Goal: Register for event/course

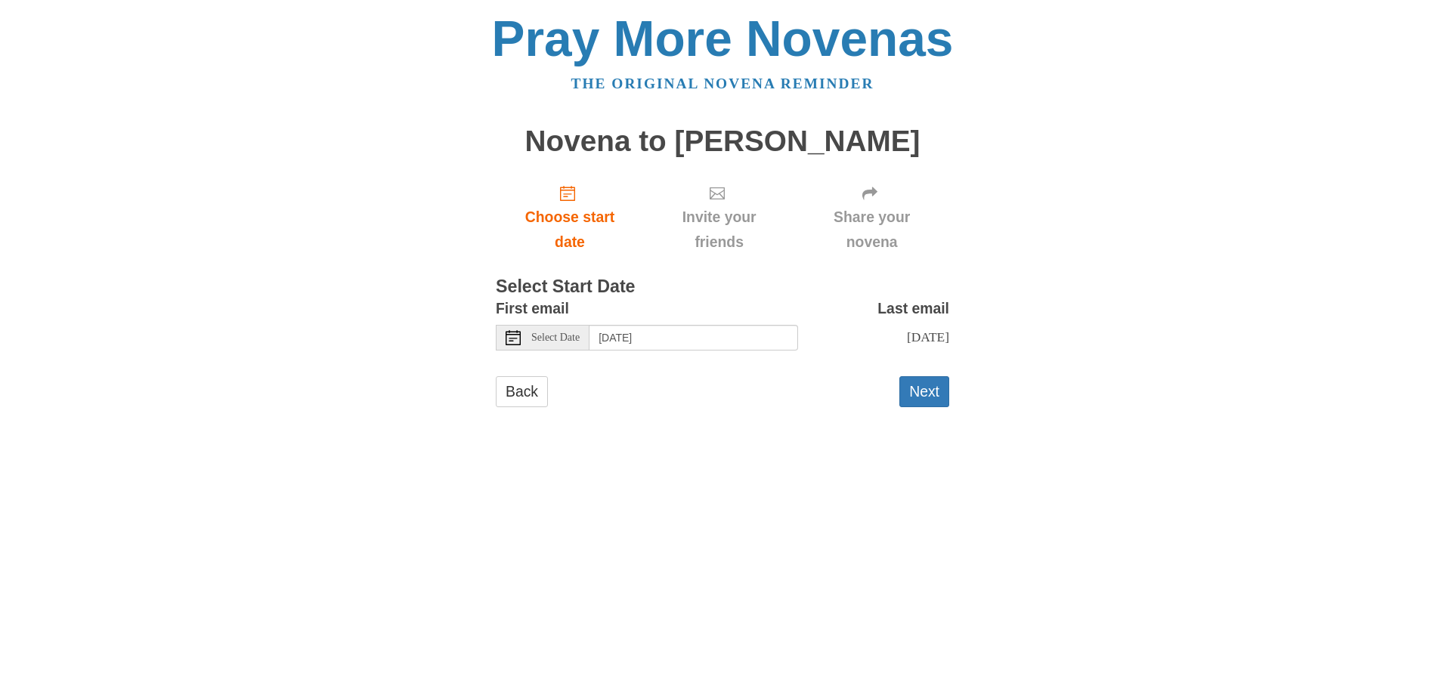
click at [545, 335] on span "Select Date" at bounding box center [555, 337] width 48 height 11
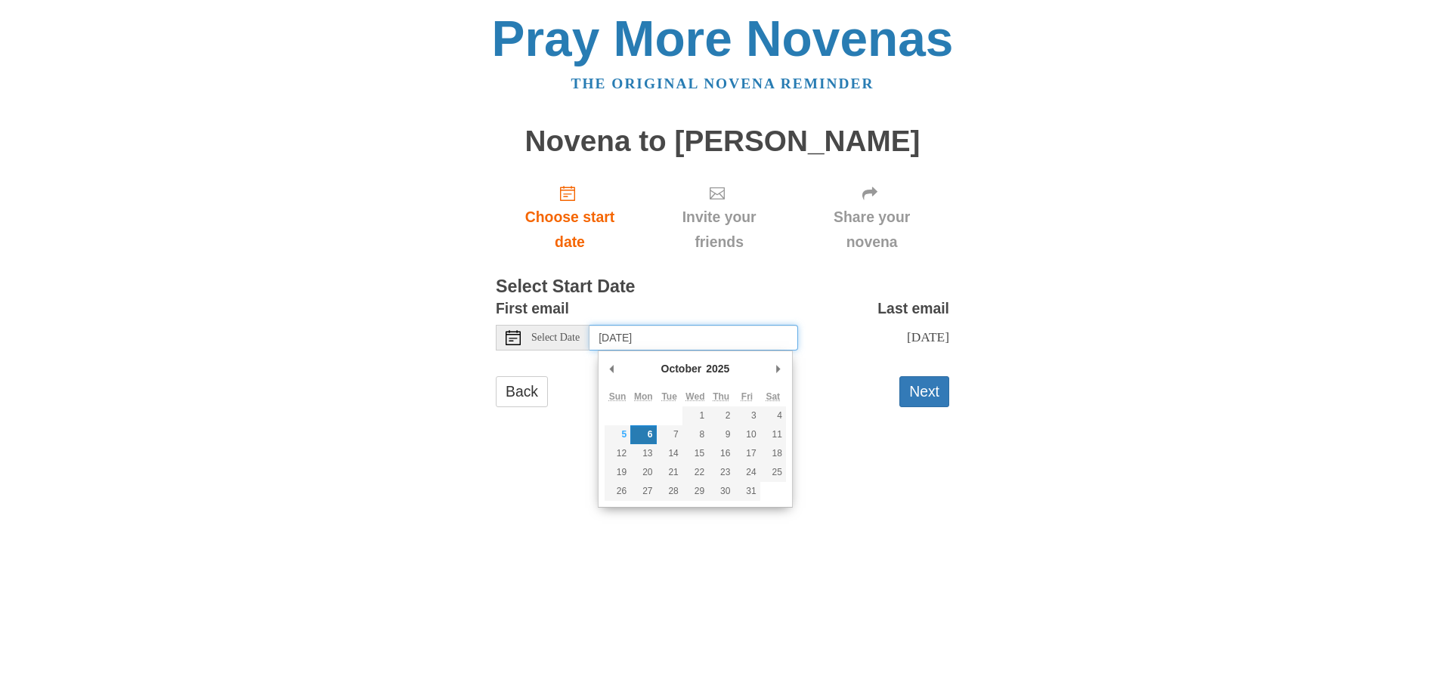
click at [679, 338] on input "[DATE]" at bounding box center [693, 338] width 209 height 26
click at [919, 405] on button "Next" at bounding box center [924, 391] width 50 height 31
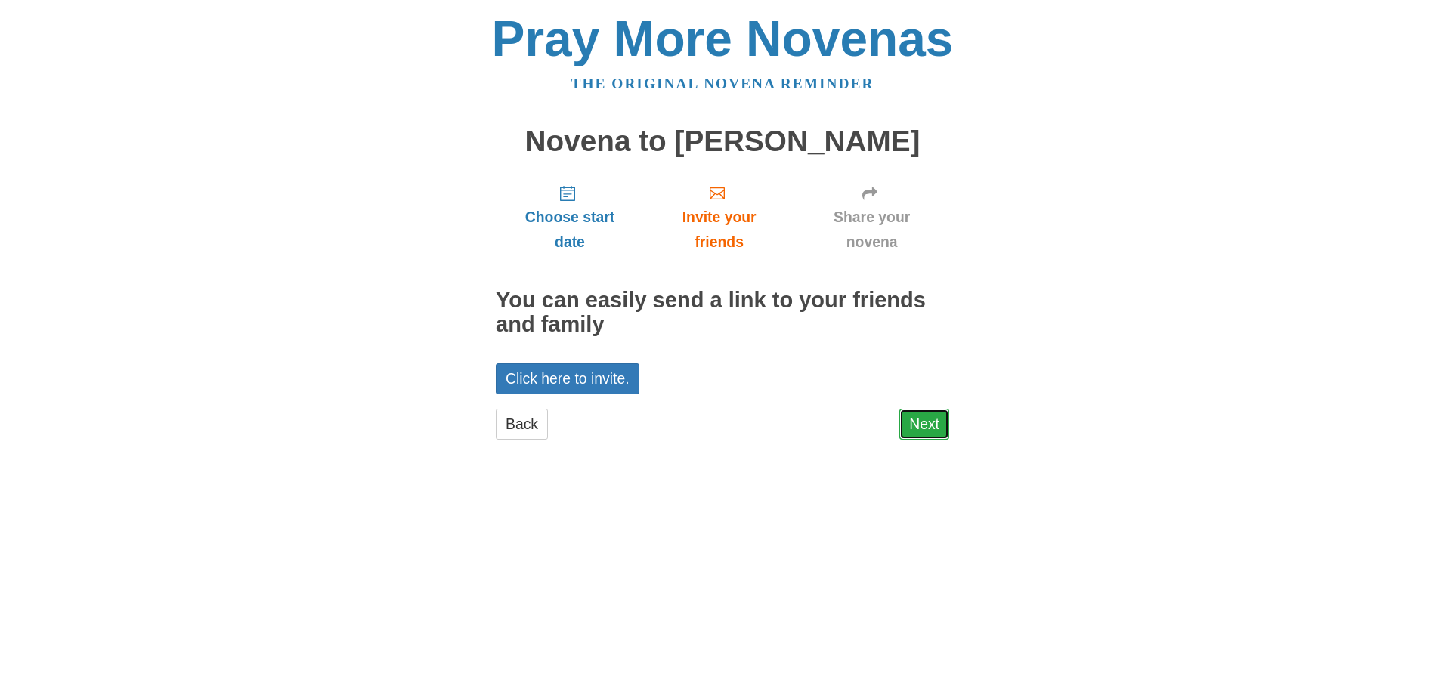
click at [924, 419] on link "Next" at bounding box center [924, 424] width 50 height 31
